Goal: Task Accomplishment & Management: Manage account settings

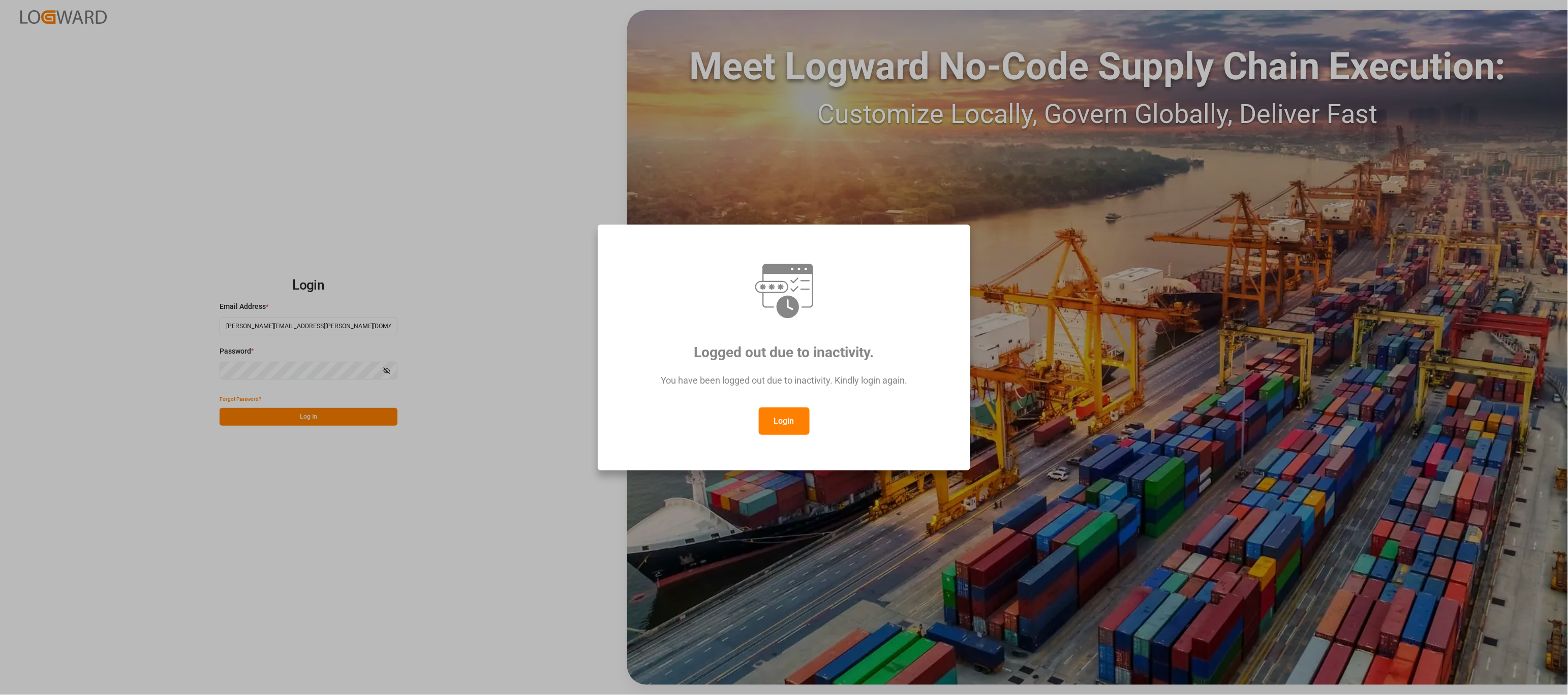
click at [774, 412] on button "Login" at bounding box center [784, 421] width 51 height 28
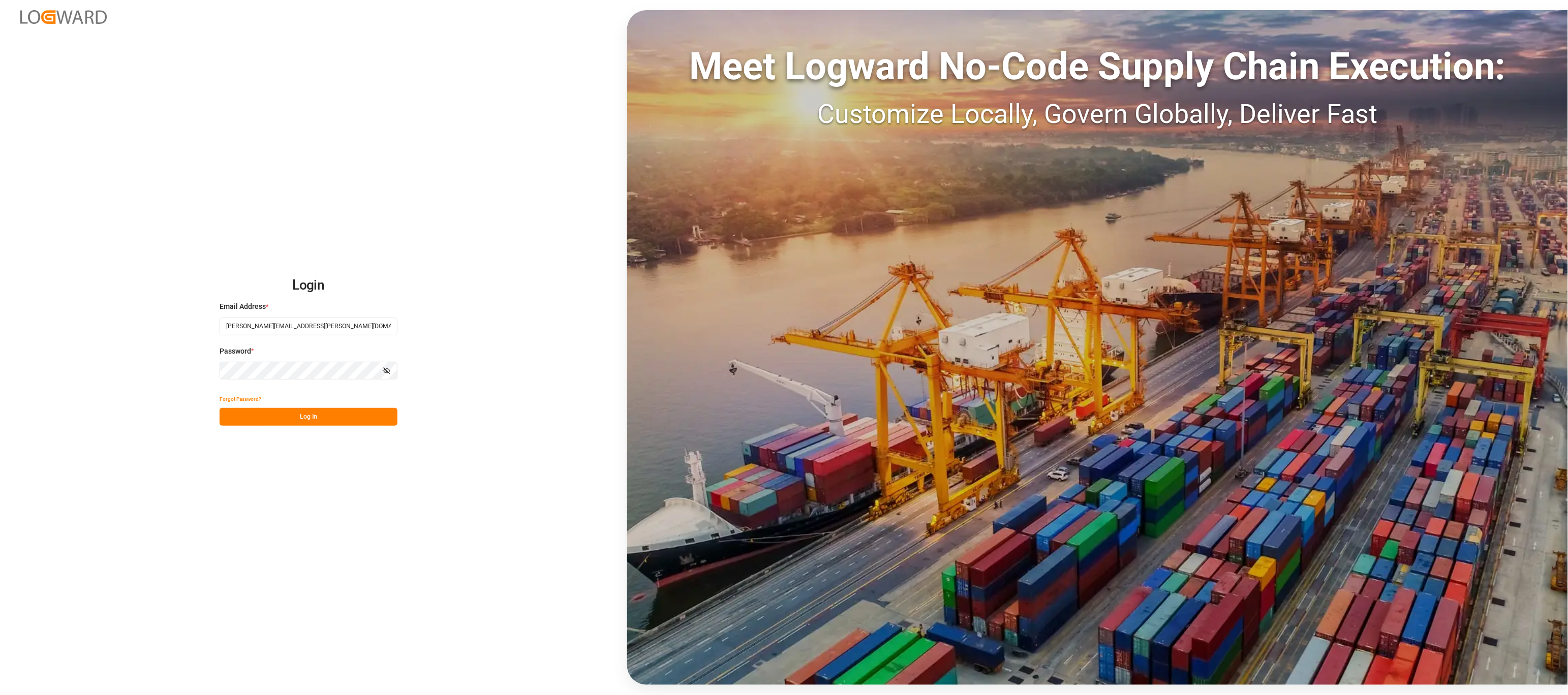
click at [311, 415] on button "Log In" at bounding box center [308, 417] width 178 height 18
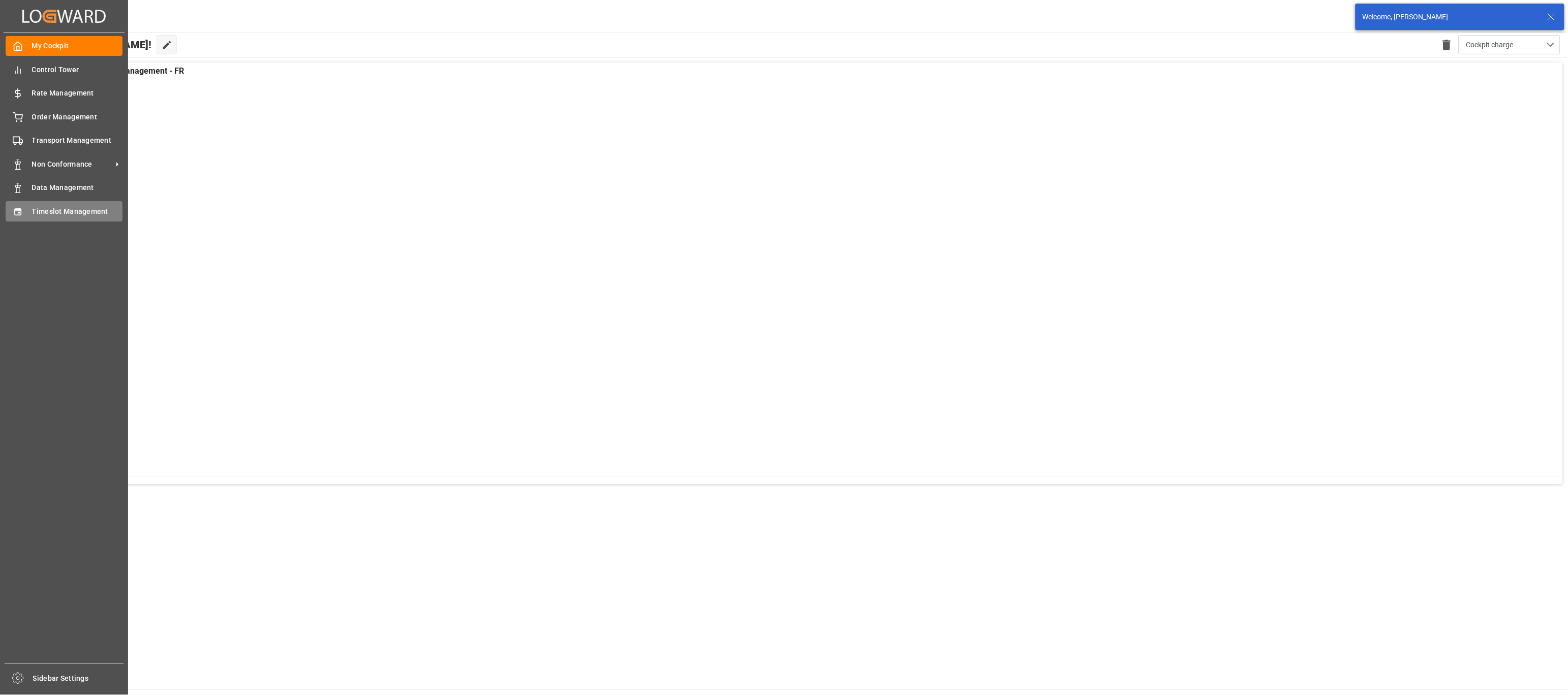
click at [22, 204] on div "Timeslot Management Timeslot Management" at bounding box center [63, 211] width 117 height 20
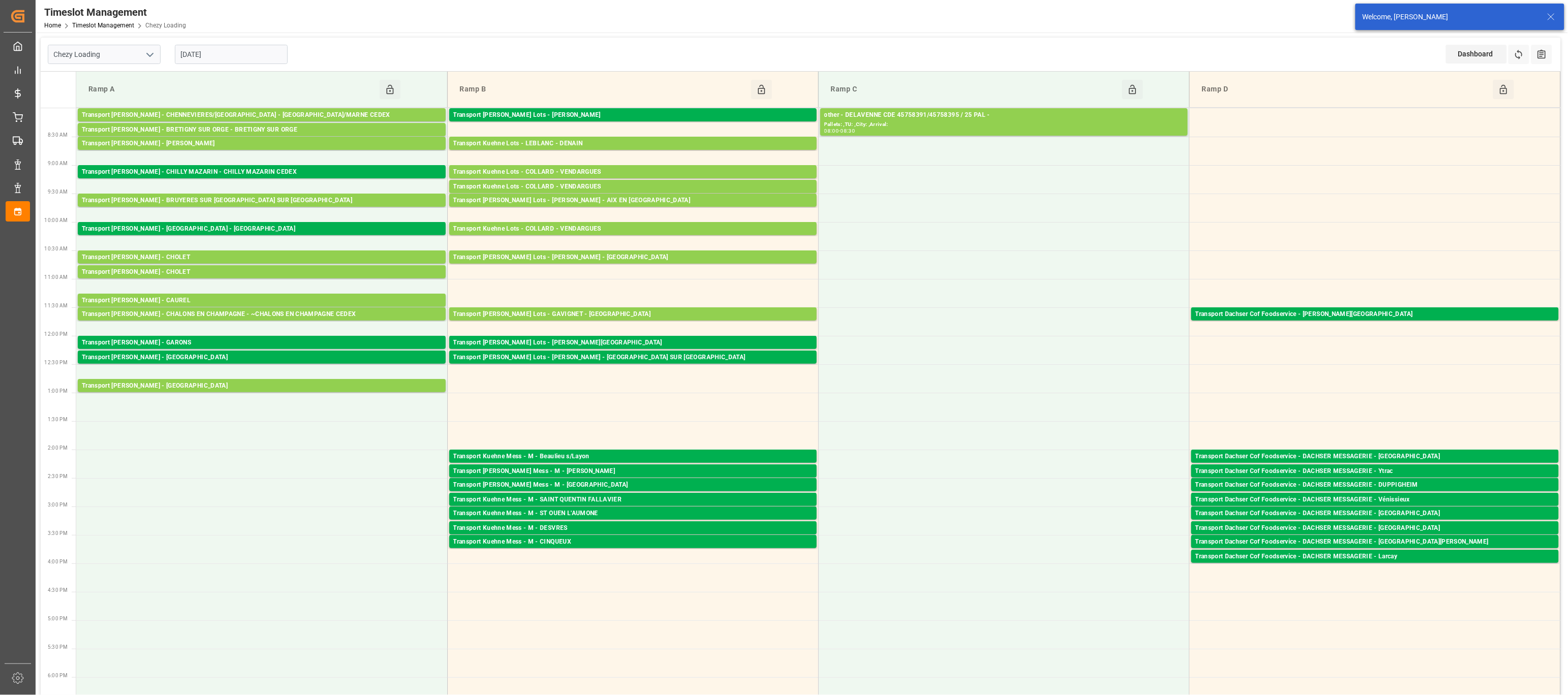
click at [152, 53] on icon "open menu" at bounding box center [150, 55] width 12 height 12
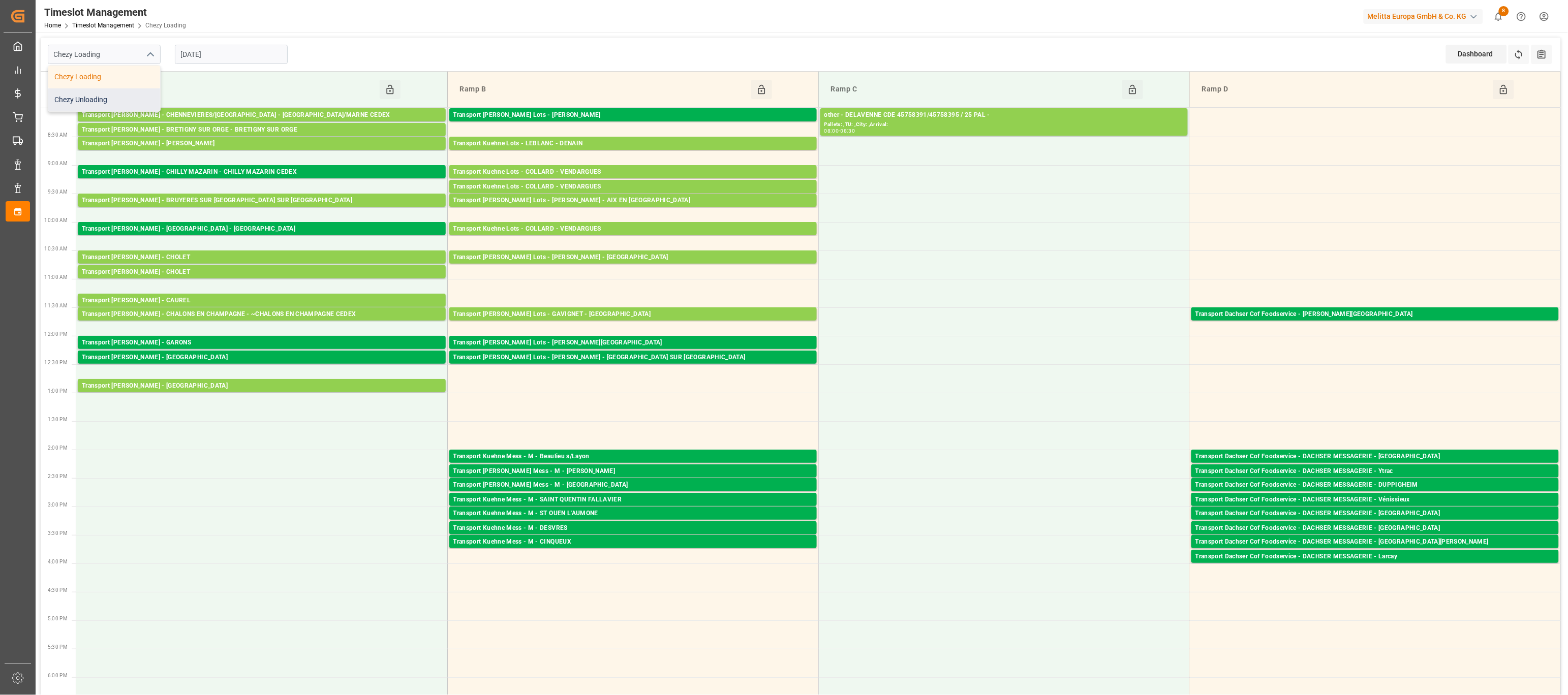
click at [111, 98] on div "Chezy Unloading" at bounding box center [104, 100] width 112 height 23
type input "Chezy Unloading"
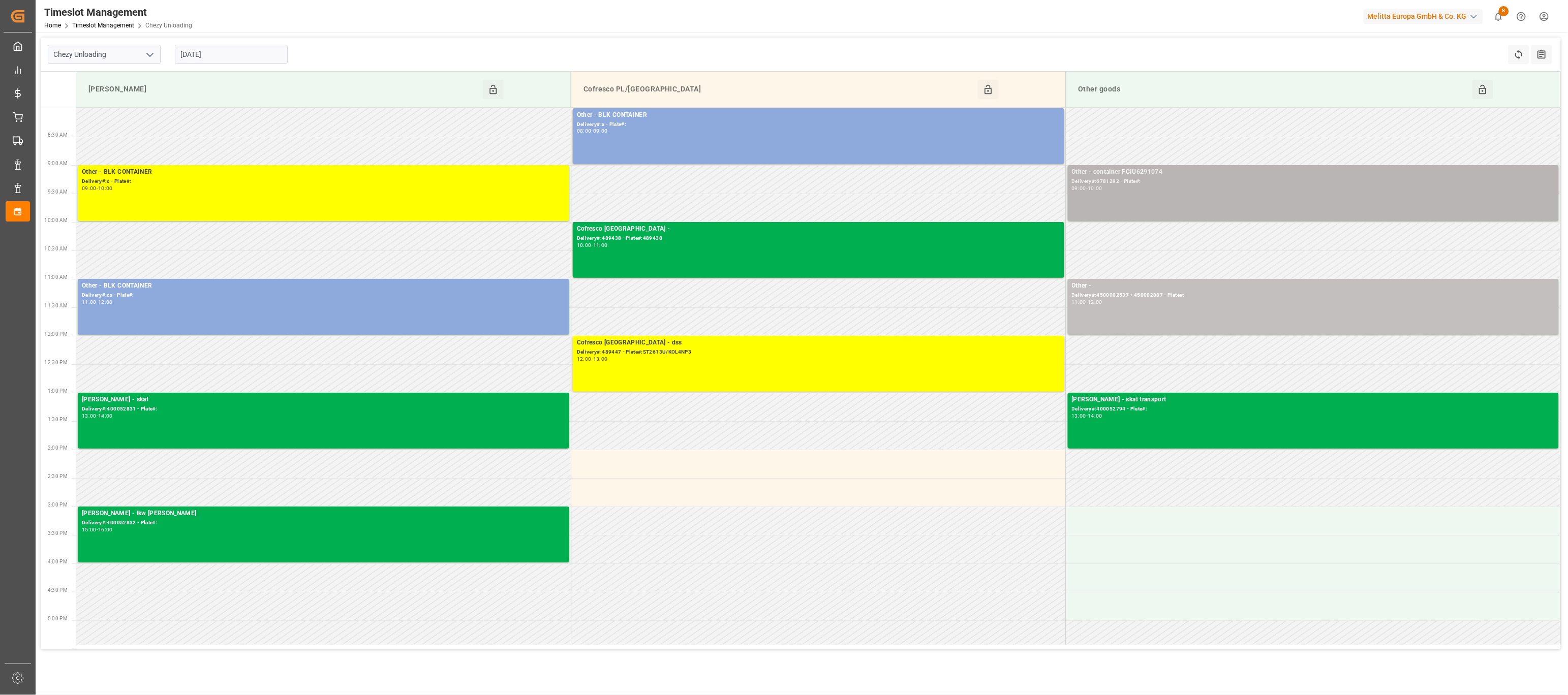
click at [1158, 195] on div "Other - container FCIU6291074 Delivery#:6781292 - Plate#: 09:00 - 10:00" at bounding box center [1314, 193] width 484 height 52
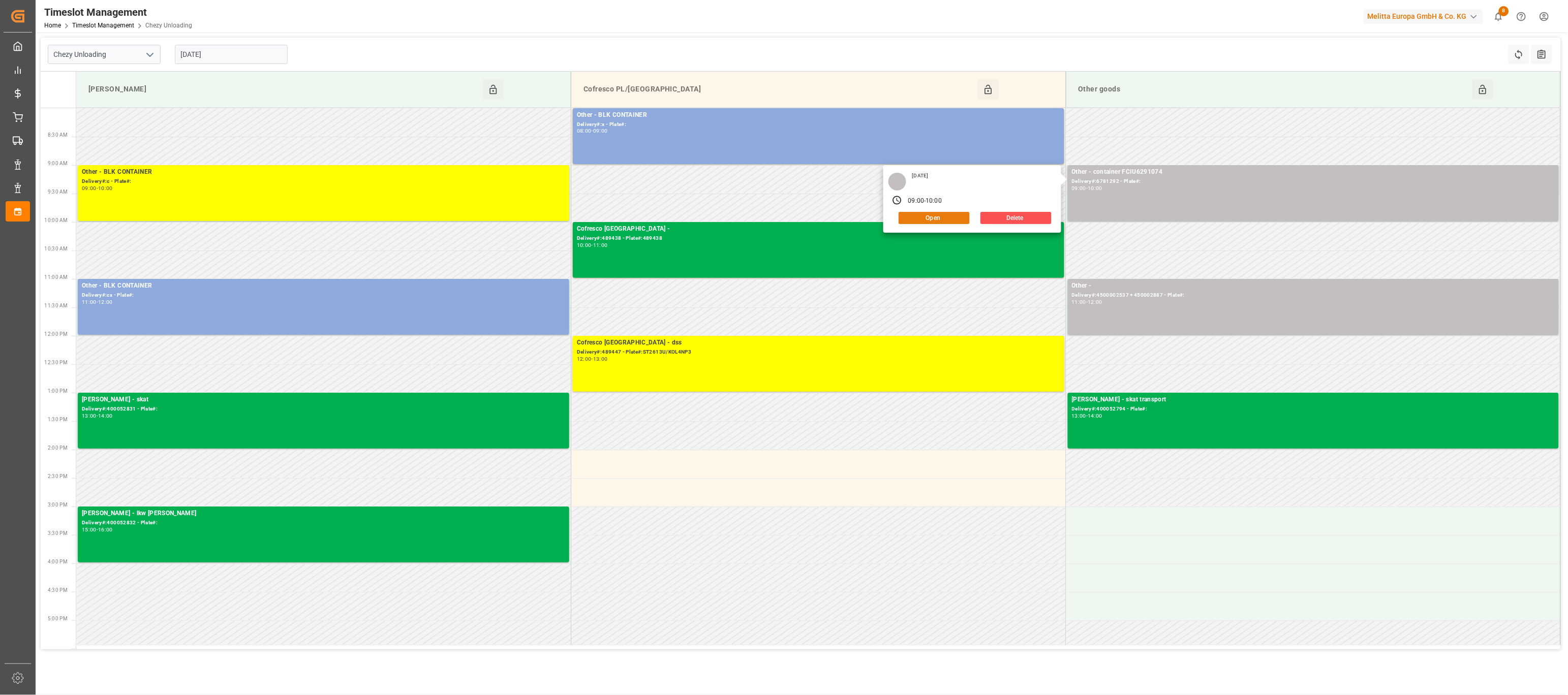
click at [940, 220] on button "Open" at bounding box center [934, 218] width 71 height 12
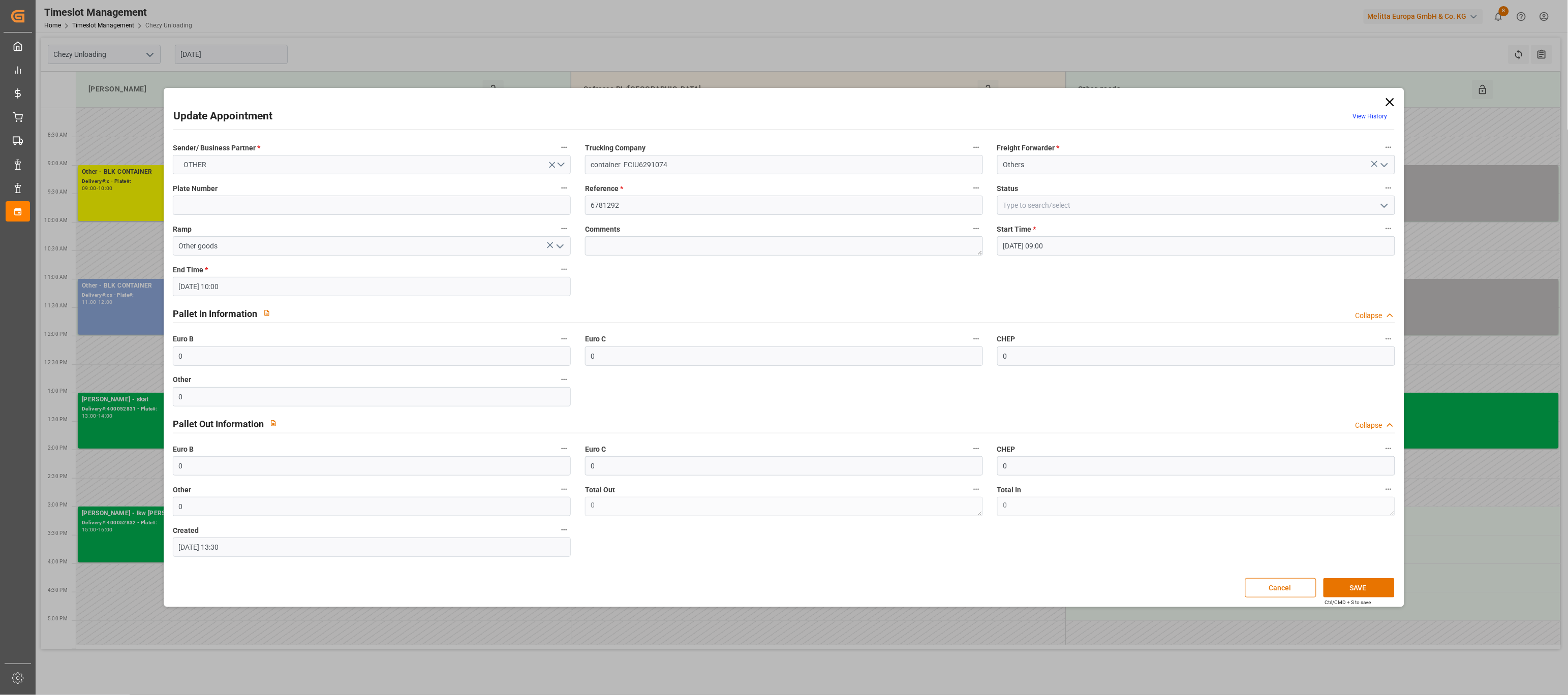
click at [1388, 208] on icon "open menu" at bounding box center [1384, 206] width 12 height 12
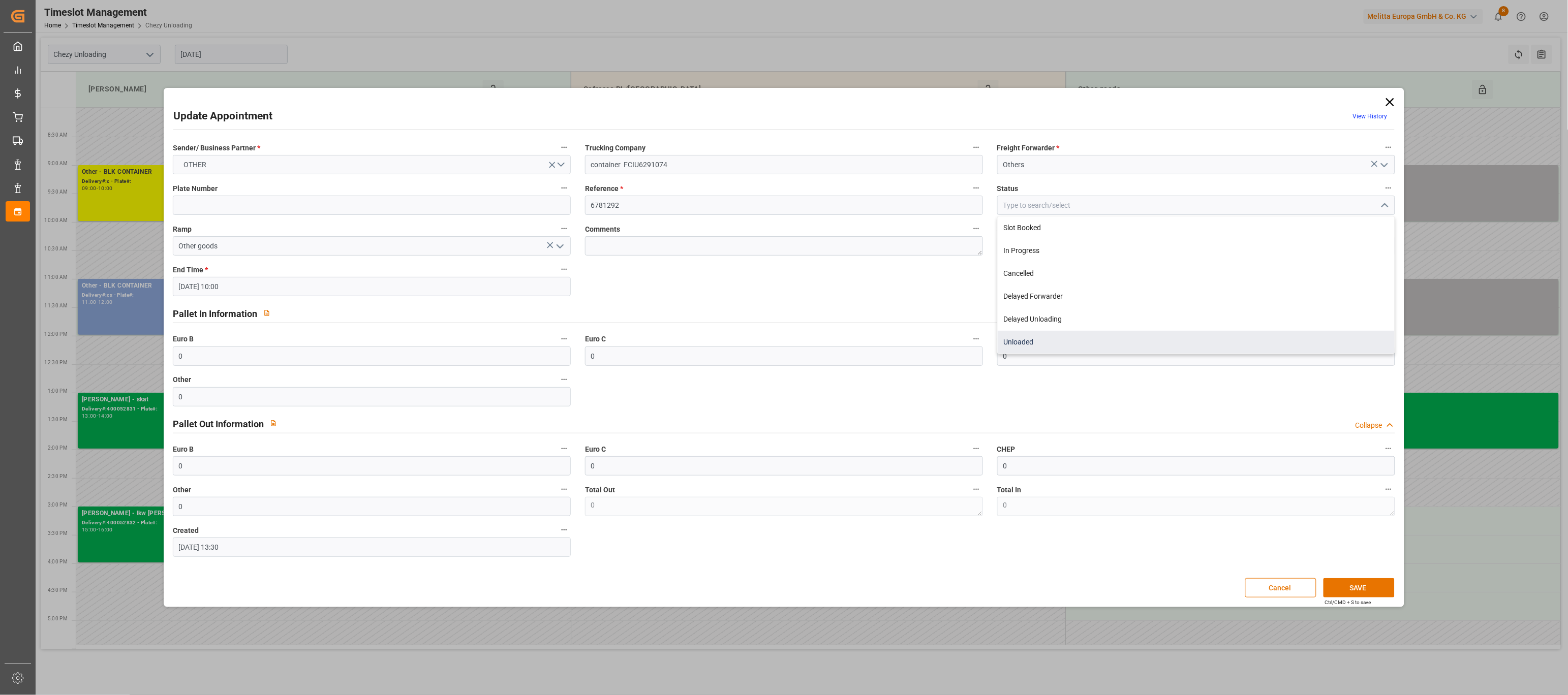
click at [1257, 341] on div "Unloaded" at bounding box center [1196, 343] width 397 height 23
type input "Unloaded"
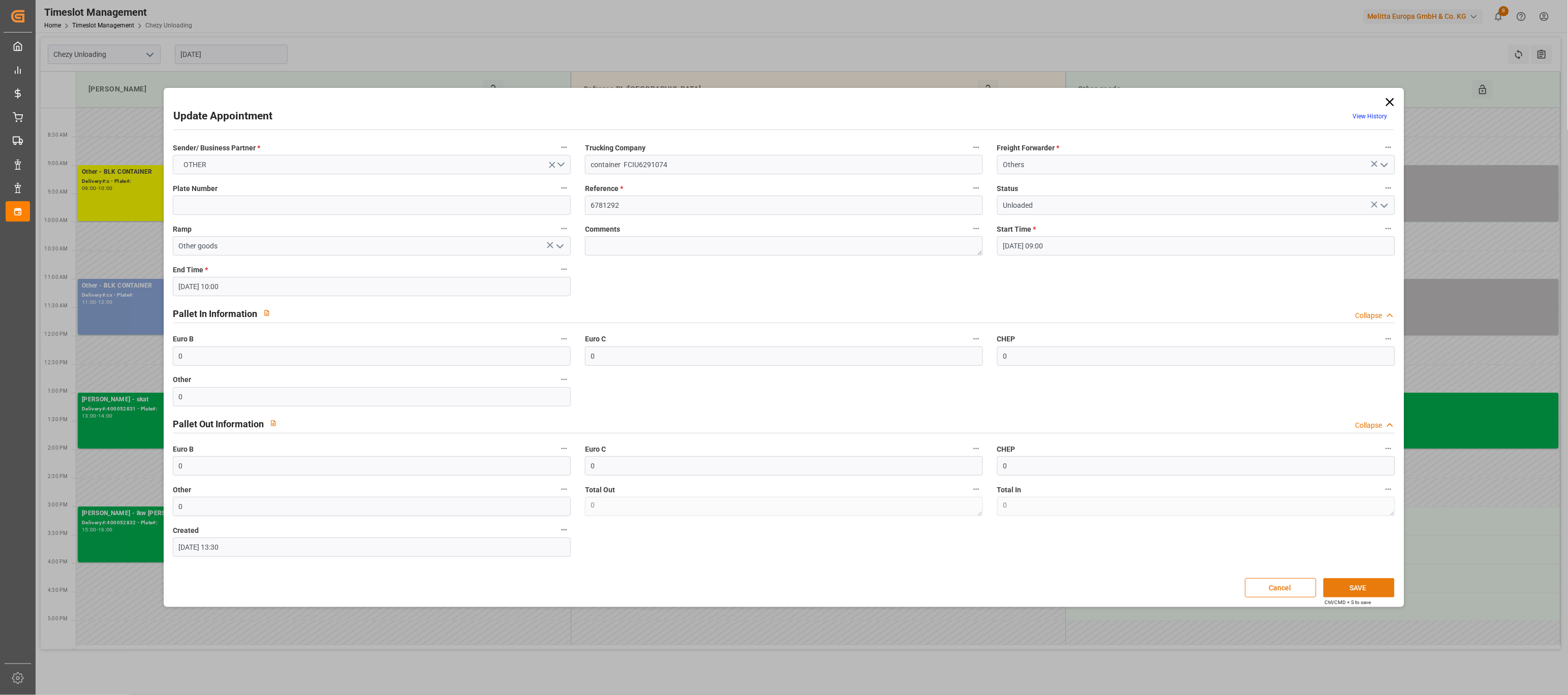
click at [1341, 583] on button "SAVE" at bounding box center [1359, 588] width 71 height 20
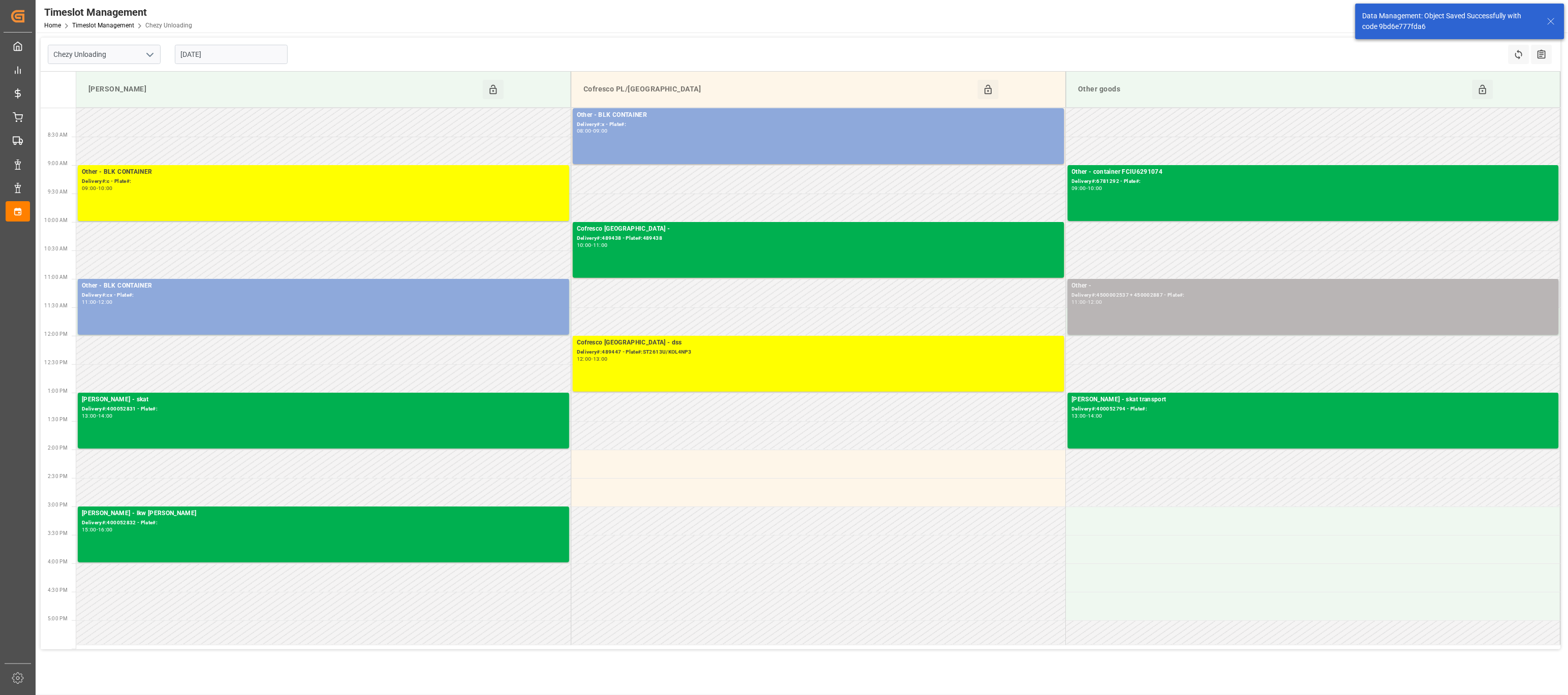
click at [1144, 310] on div "Other - Delivery#:4500002537 + 450002887 - Plate#: 11:00 - 12:00" at bounding box center [1314, 307] width 484 height 52
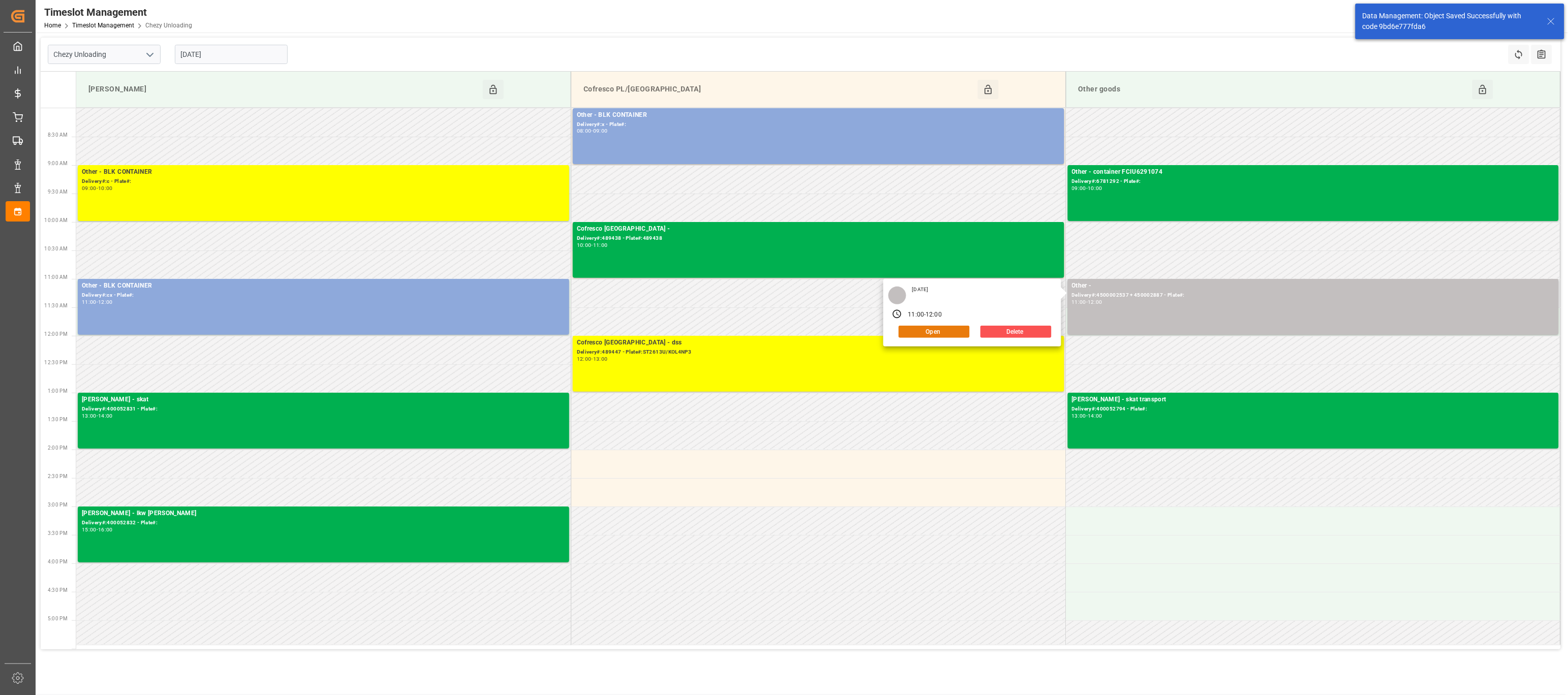
click at [946, 327] on button "Open" at bounding box center [934, 332] width 71 height 12
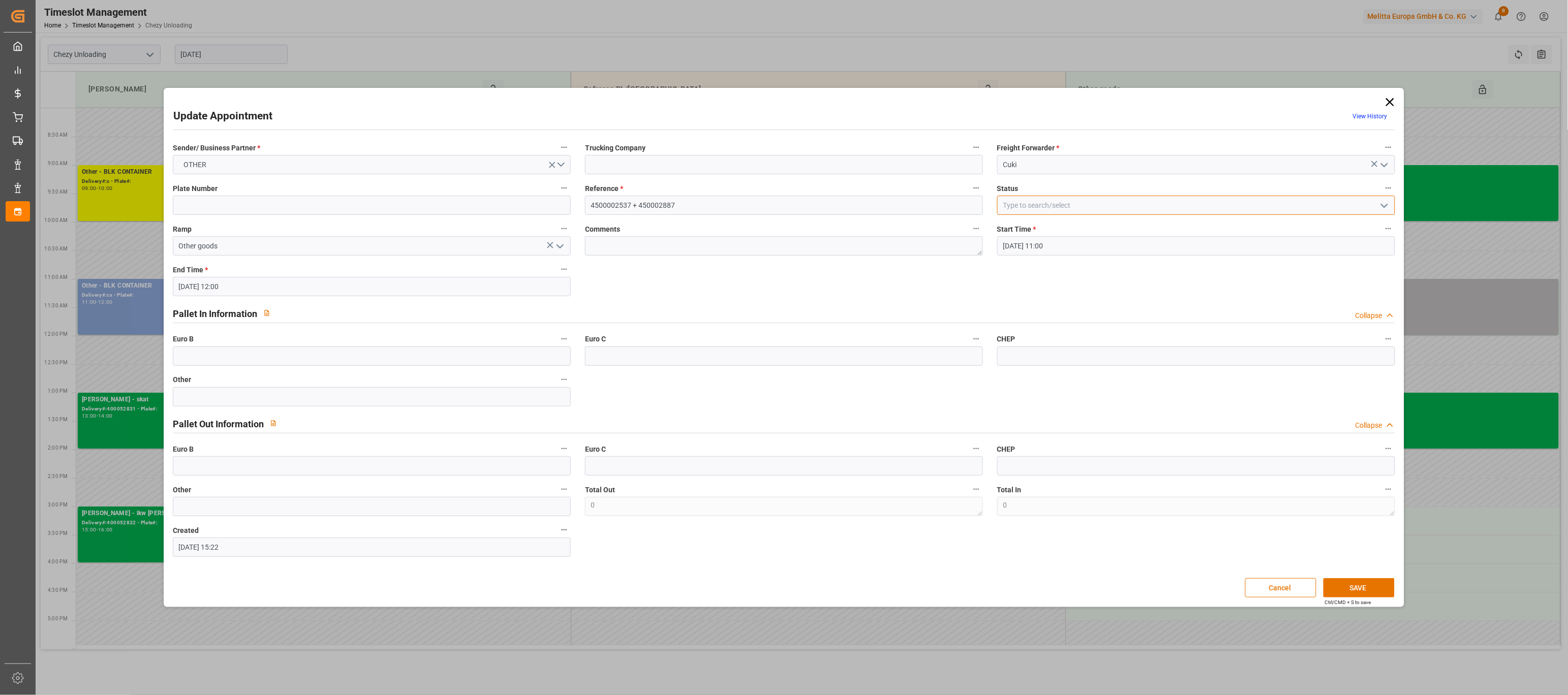
click at [1181, 206] on input at bounding box center [1196, 205] width 398 height 20
click at [1381, 209] on icon "open menu" at bounding box center [1384, 206] width 12 height 12
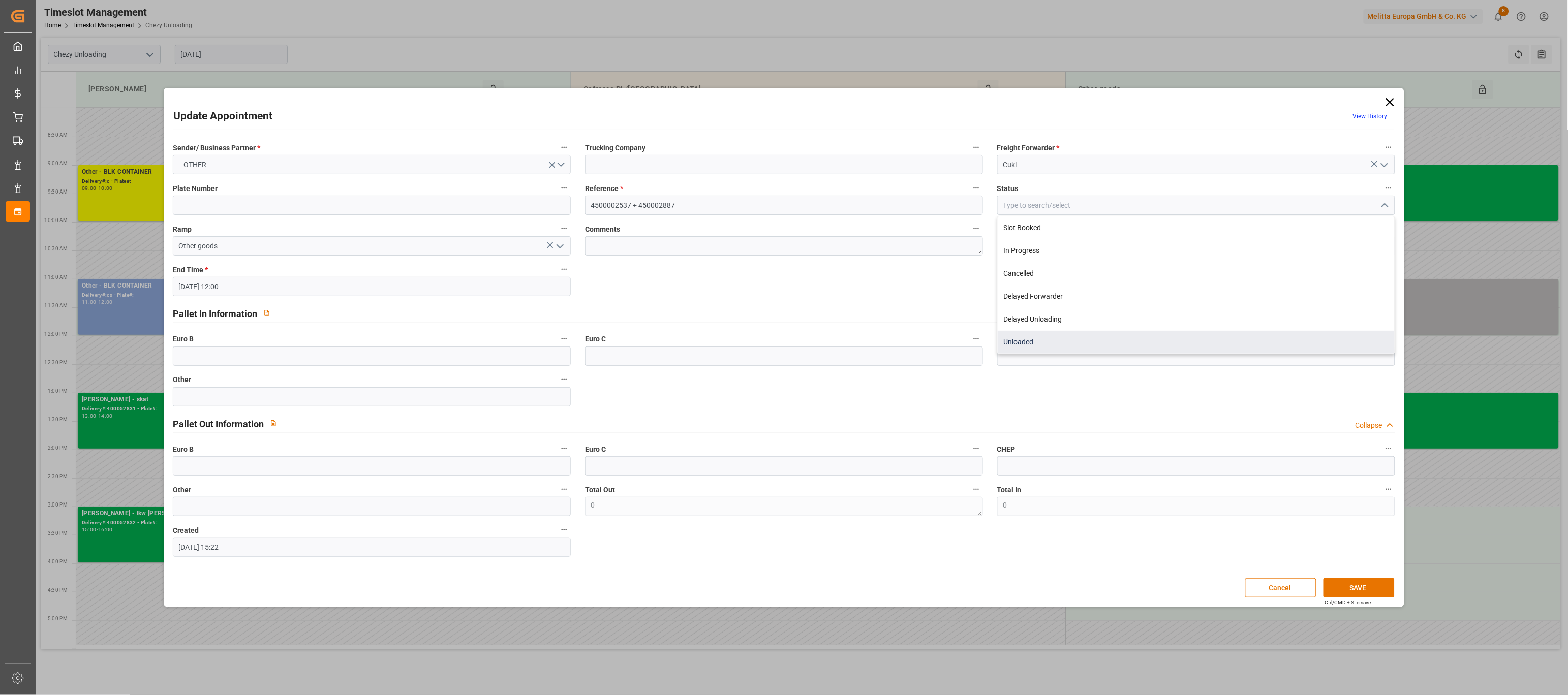
click at [1257, 342] on div "Unloaded" at bounding box center [1196, 343] width 397 height 23
type input "Unloaded"
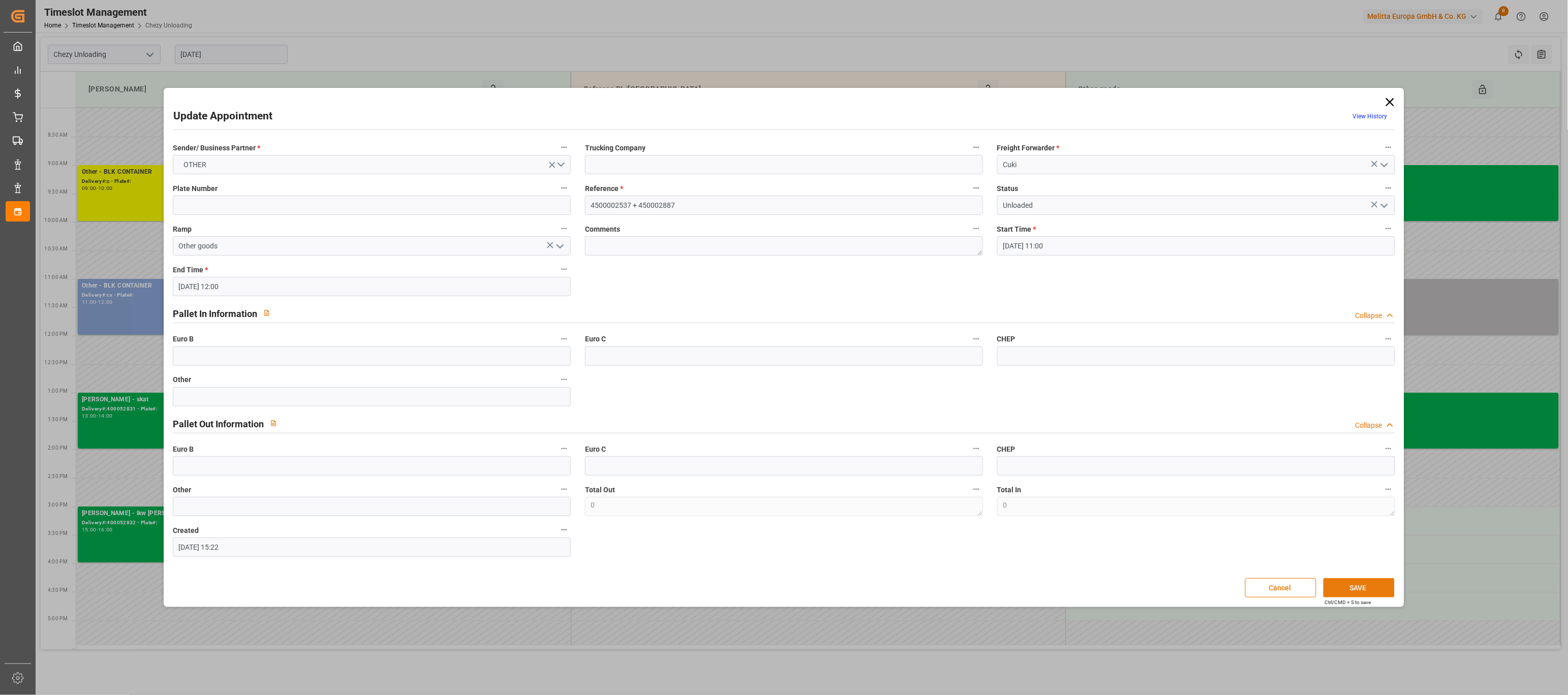
click at [1355, 583] on button "SAVE" at bounding box center [1359, 588] width 71 height 20
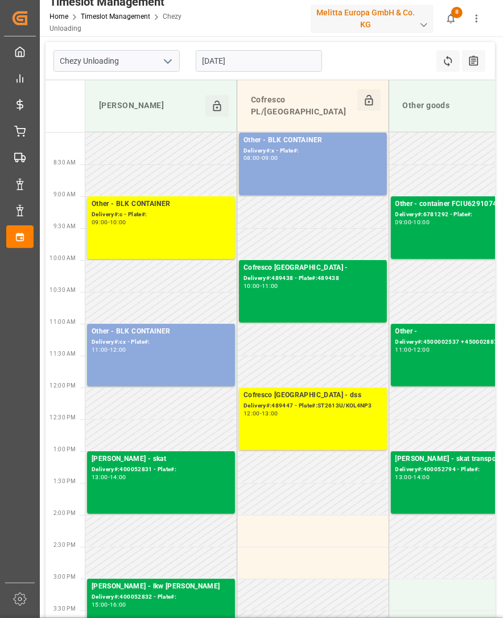
click at [283, 52] on input "[DATE]" at bounding box center [259, 61] width 126 height 22
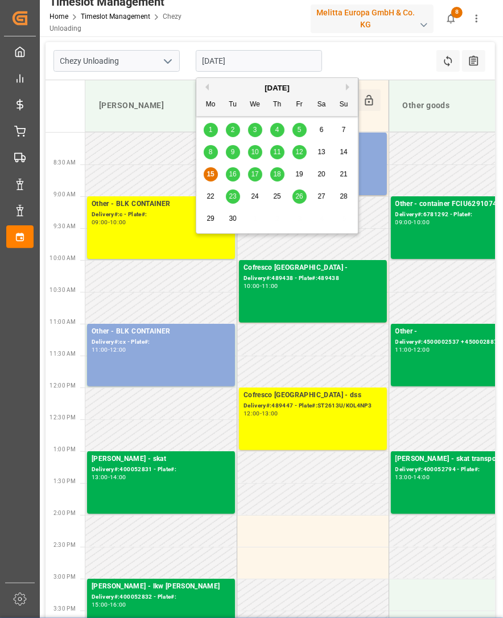
click at [296, 148] on div "12" at bounding box center [300, 153] width 14 height 14
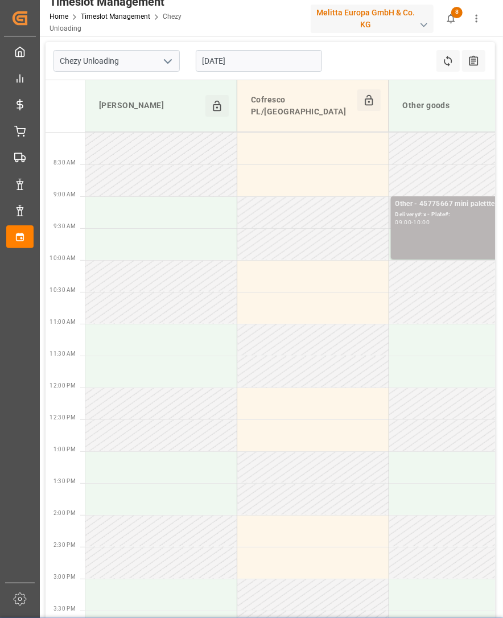
click at [440, 210] on div "Delivery#:x - Plate#:" at bounding box center [465, 215] width 139 height 10
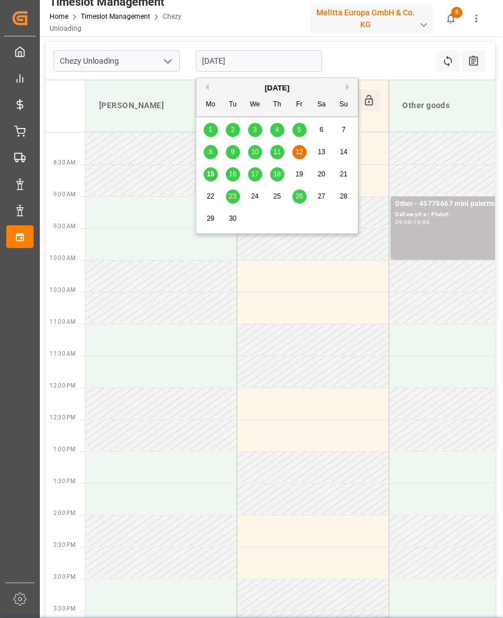
click at [284, 67] on input "[DATE]" at bounding box center [259, 61] width 126 height 22
click at [227, 173] on div "16" at bounding box center [233, 175] width 14 height 14
type input "[DATE]"
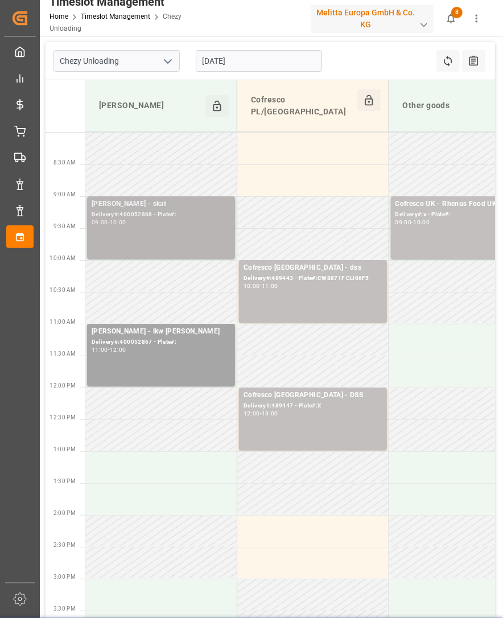
click at [205, 231] on div "[PERSON_NAME] - skat Delivery#:400052868 - Plate#: 09:00 - 10:00" at bounding box center [161, 228] width 139 height 58
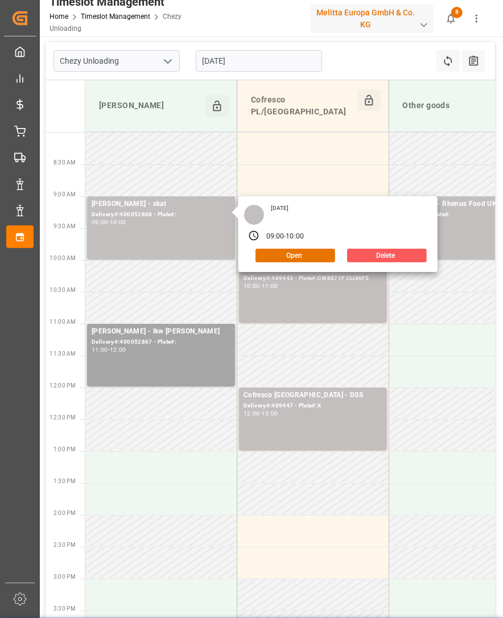
click at [382, 249] on button "Delete" at bounding box center [387, 256] width 80 height 14
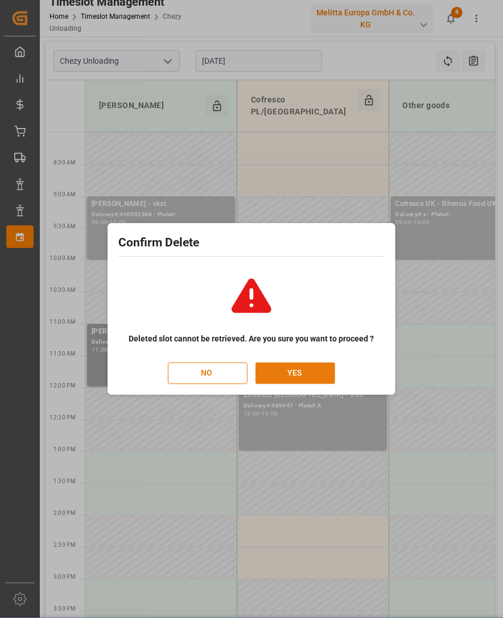
click at [313, 369] on button "YES" at bounding box center [296, 374] width 80 height 22
